Goal: Task Accomplishment & Management: Manage account settings

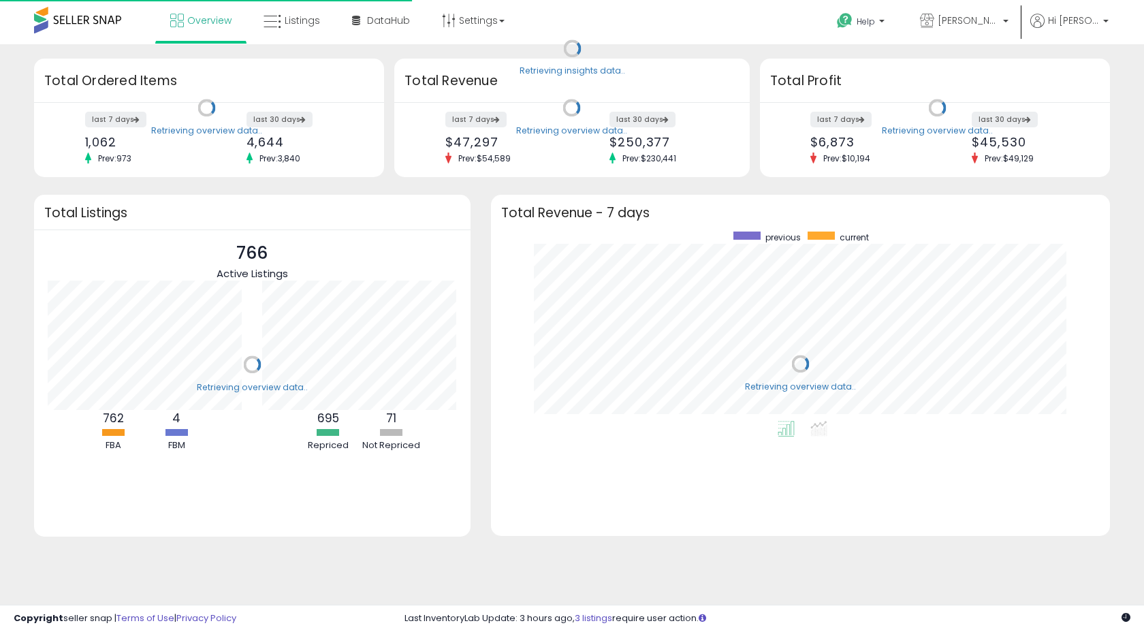
scroll to position [189, 592]
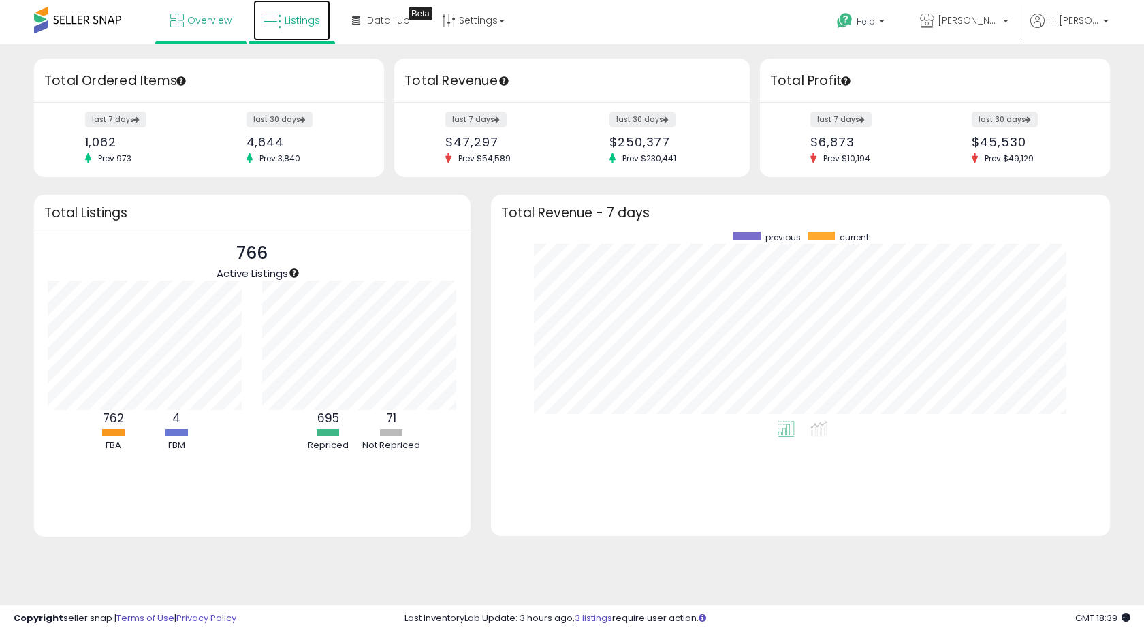
click at [306, 25] on span "Listings" at bounding box center [302, 21] width 35 height 14
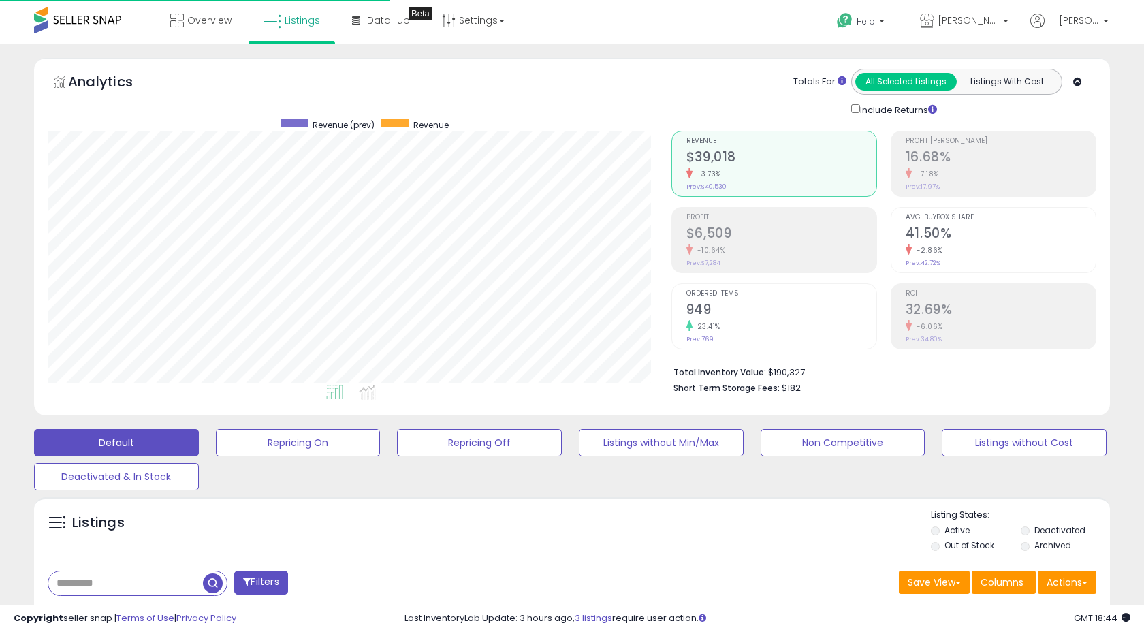
scroll to position [680907, 680568]
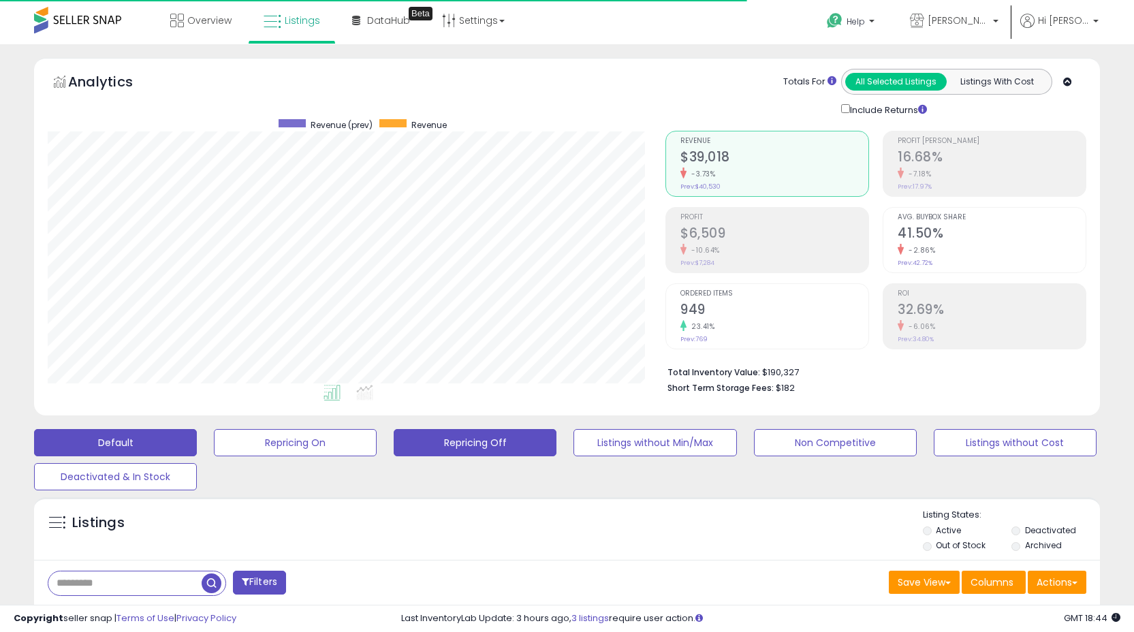
click at [501, 436] on button "Repricing Off" at bounding box center [475, 442] width 163 height 27
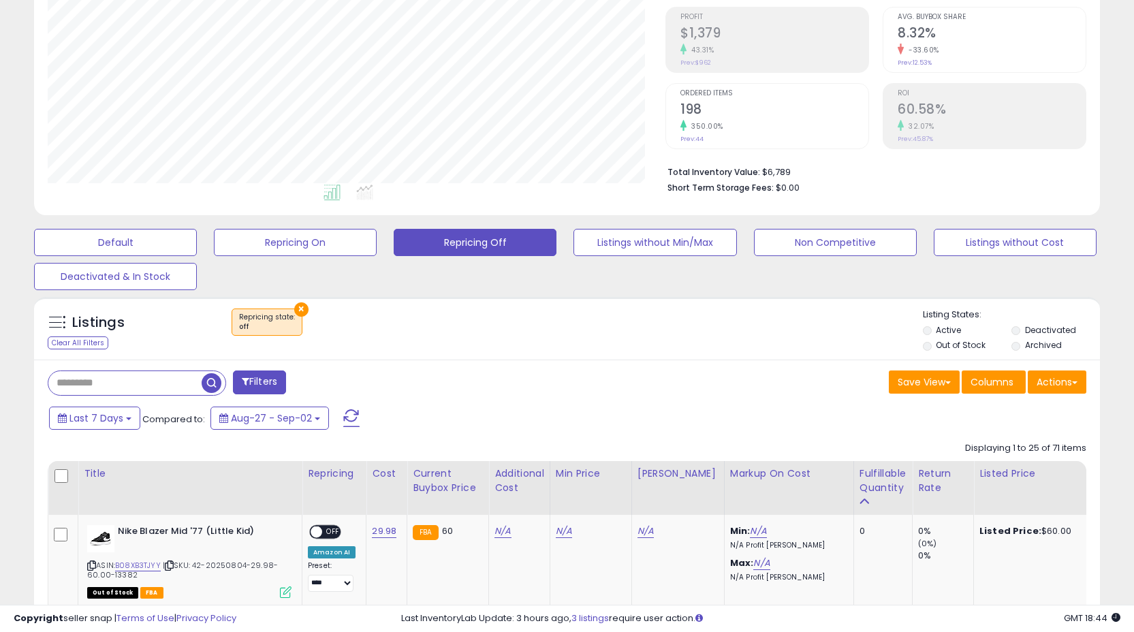
scroll to position [410, 0]
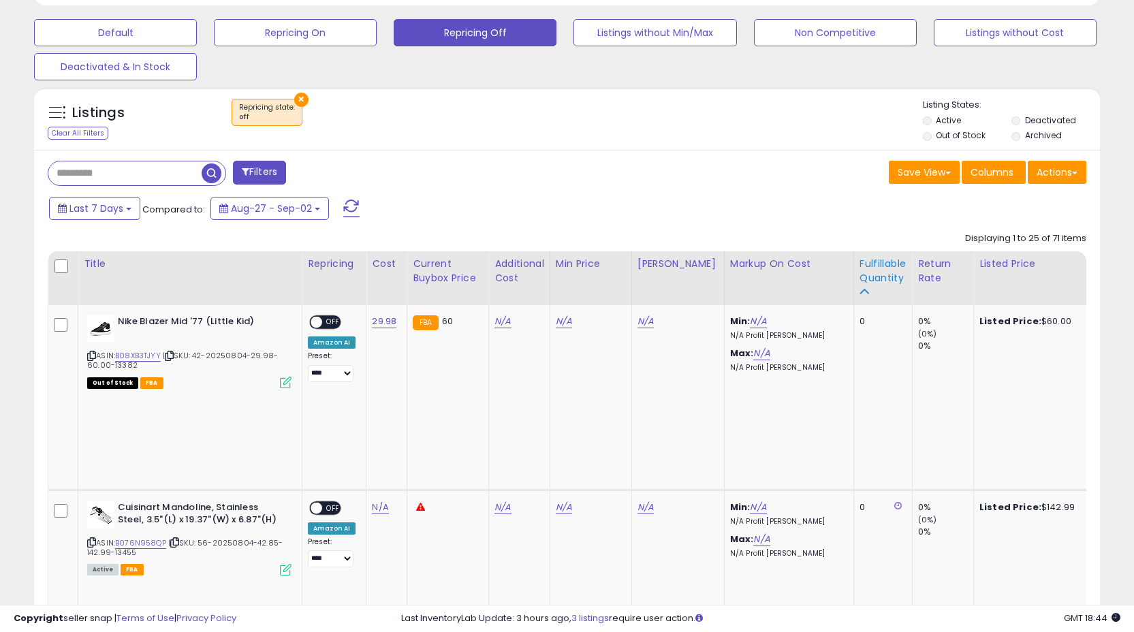
drag, startPoint x: 858, startPoint y: 283, endPoint x: 866, endPoint y: 300, distance: 18.3
click at [860, 283] on div "Fulfillable Quantity" at bounding box center [883, 271] width 47 height 29
click at [860, 273] on div "Fulfillable Quantity" at bounding box center [883, 271] width 47 height 29
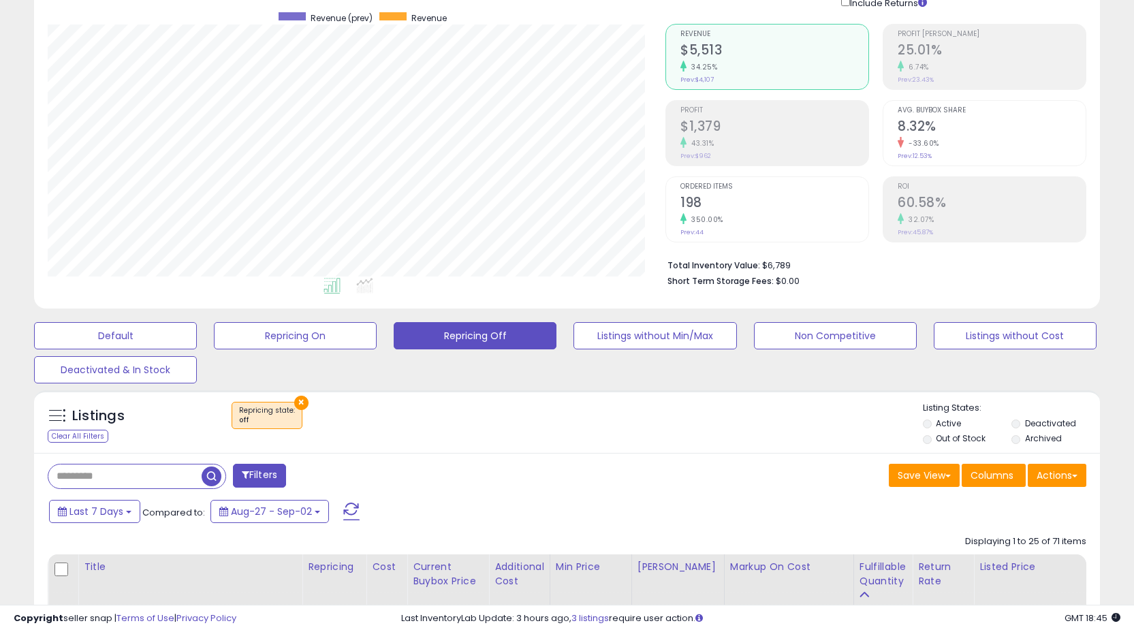
scroll to position [0, 0]
